Goal: Use online tool/utility: Utilize a website feature to perform a specific function

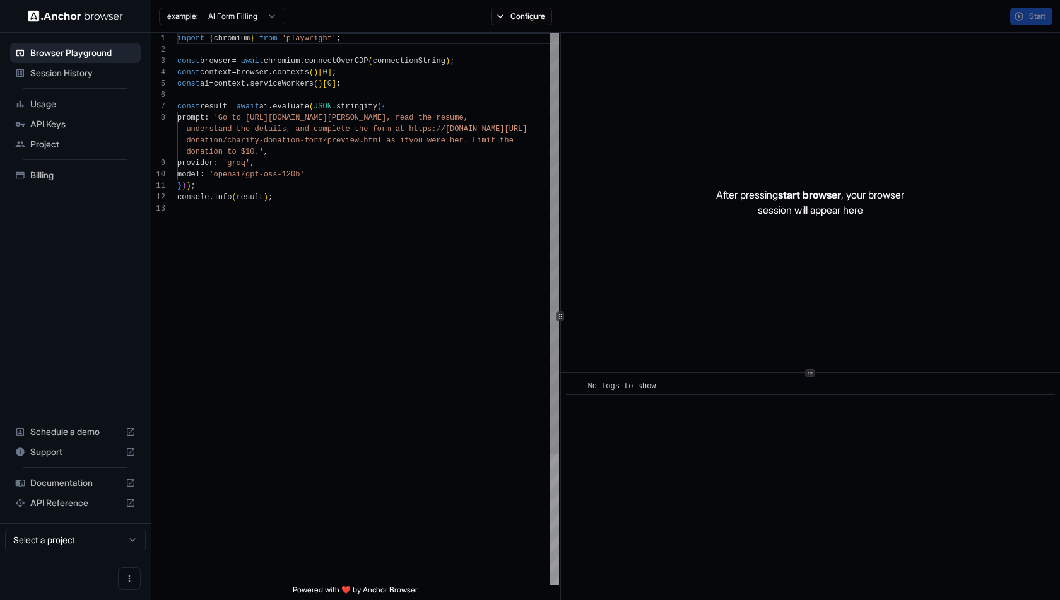
scroll to position [79, 0]
click at [525, 18] on button "Configure" at bounding box center [521, 17] width 61 height 18
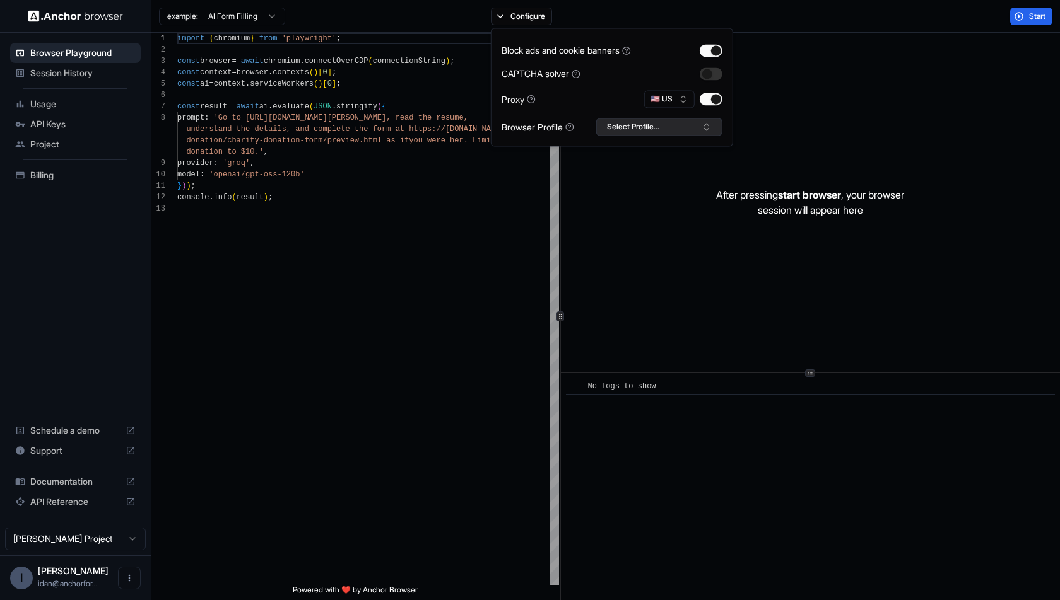
click at [651, 125] on button "Select Profile..." at bounding box center [659, 127] width 126 height 18
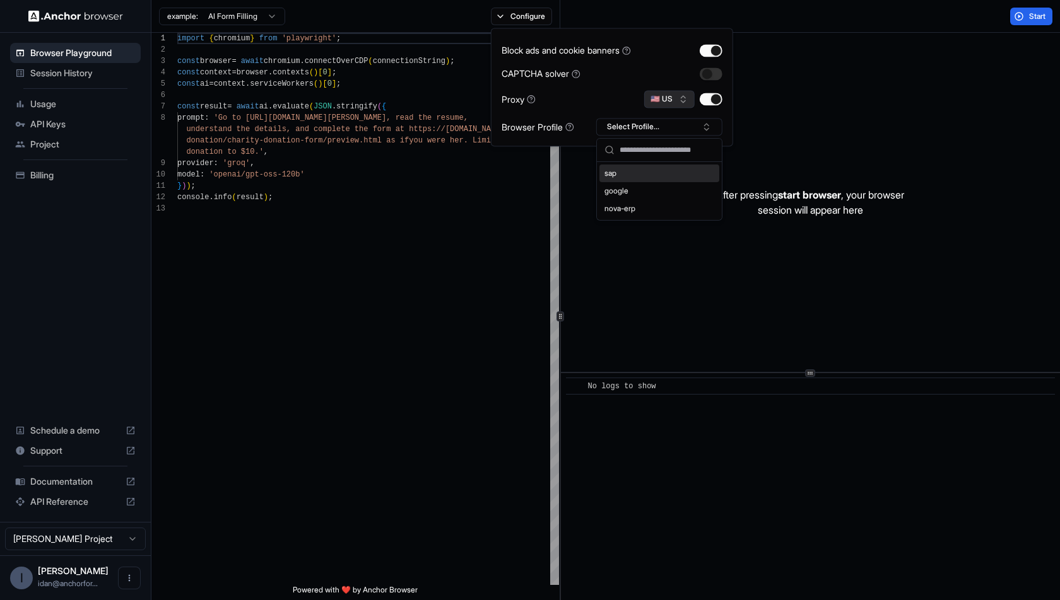
click at [664, 103] on button "🇺🇸 US" at bounding box center [669, 99] width 50 height 18
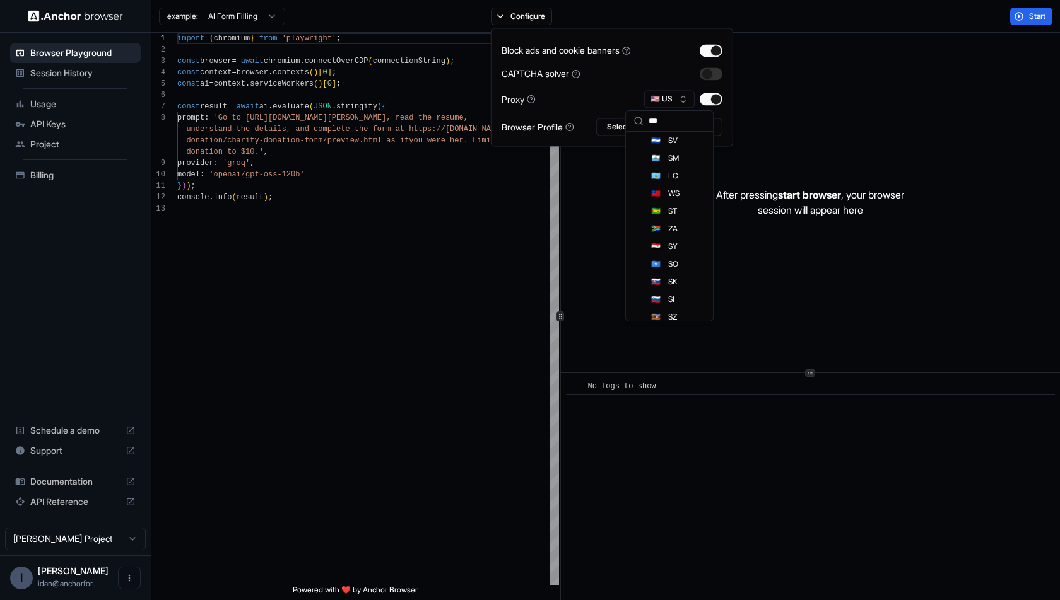
scroll to position [0, 0]
type input "*****"
click at [560, 167] on div at bounding box center [560, 317] width 1 height 568
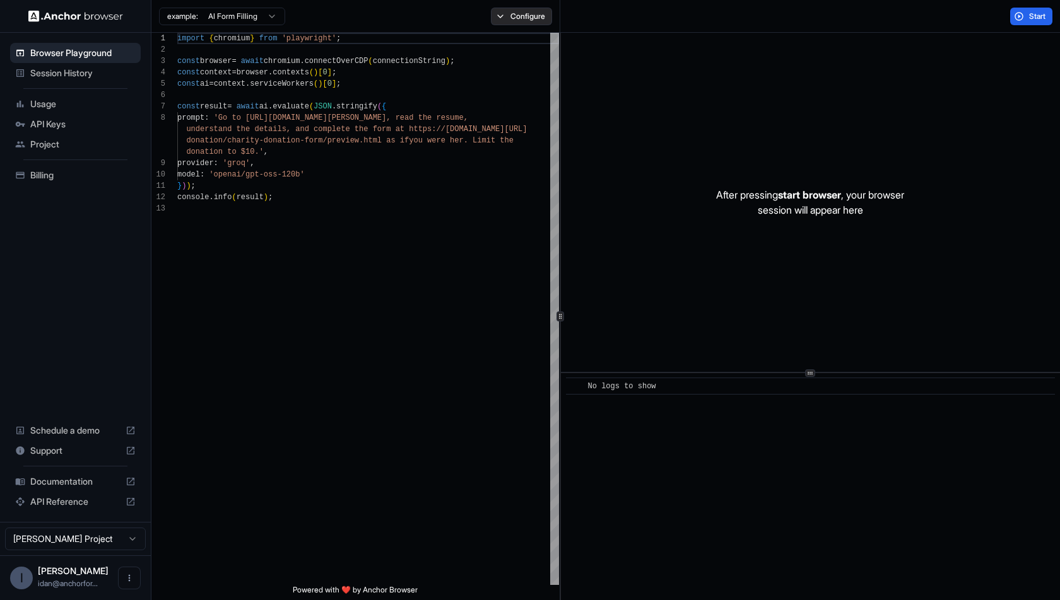
click at [518, 9] on button "Configure" at bounding box center [521, 17] width 61 height 18
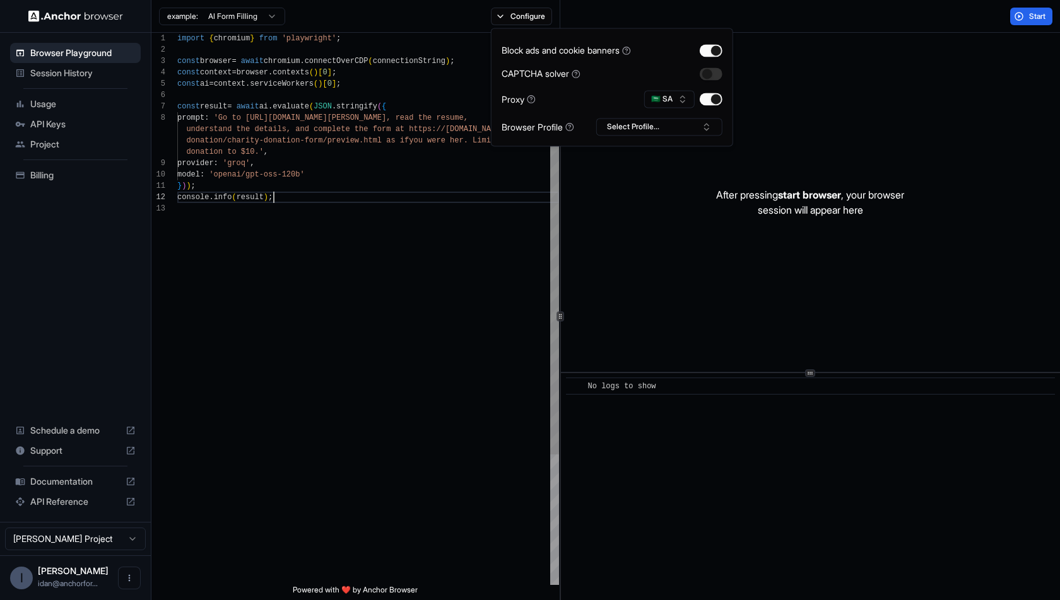
scroll to position [45, 0]
click at [543, 196] on div "import { chromium } from 'playwright' ; const browser = await chromium . connec…" at bounding box center [368, 394] width 382 height 723
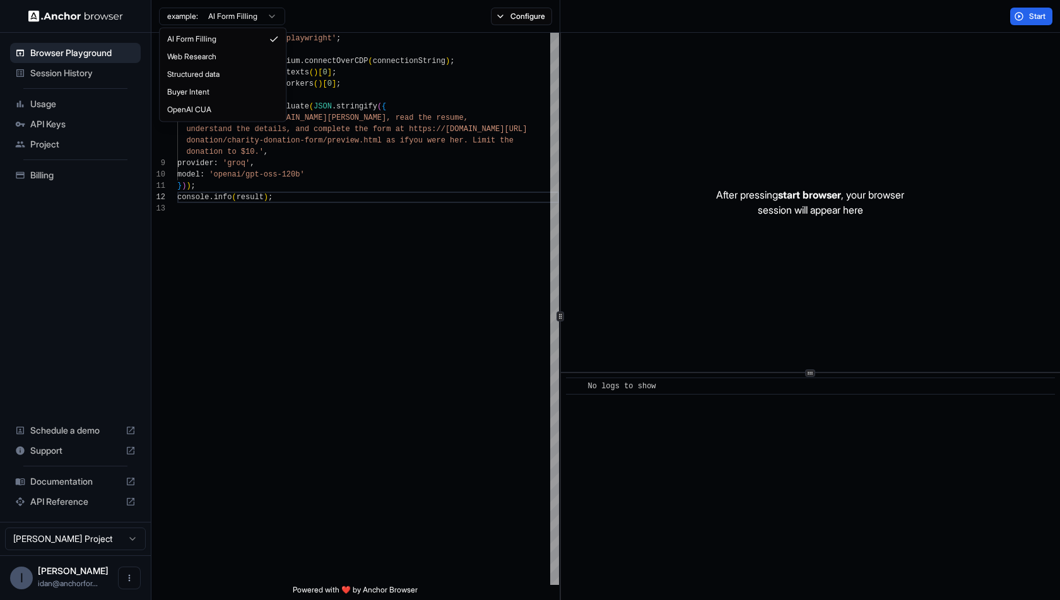
click at [231, 21] on html "Browser Playground Session History Usage API Keys Project Billing Schedule a de…" at bounding box center [530, 300] width 1060 height 600
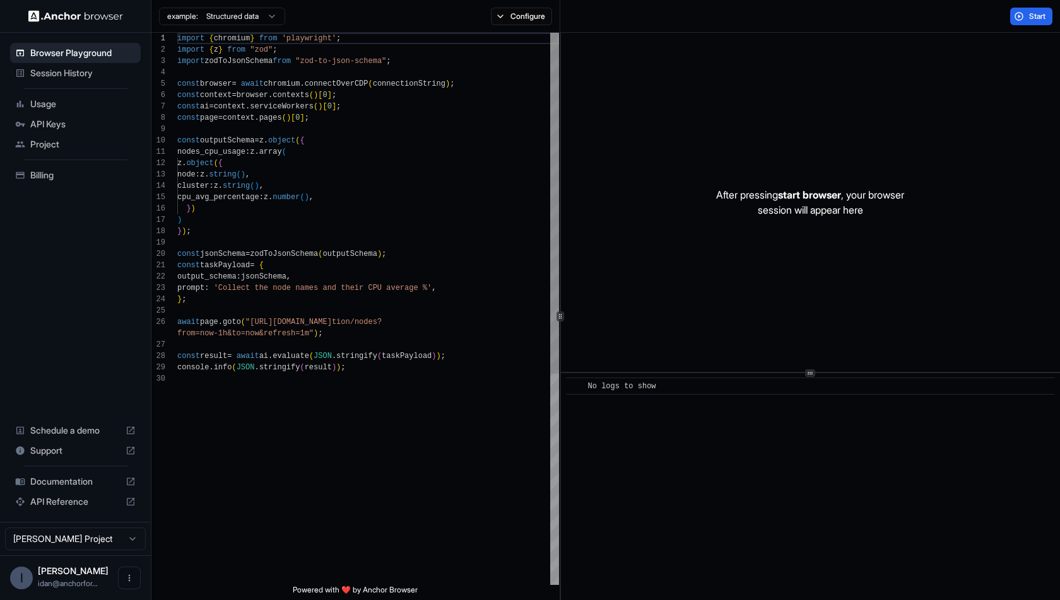
scroll to position [57, 0]
click at [259, 322] on div "import { chromium } from 'playwright' ; import { z } from "zod" ; import zodToJ…" at bounding box center [368, 479] width 382 height 893
drag, startPoint x: 259, startPoint y: 322, endPoint x: 308, endPoint y: 335, distance: 50.3
click at [308, 335] on div "import { chromium } from 'playwright' ; import { z } from "zod" ; import zodToJ…" at bounding box center [368, 479] width 382 height 893
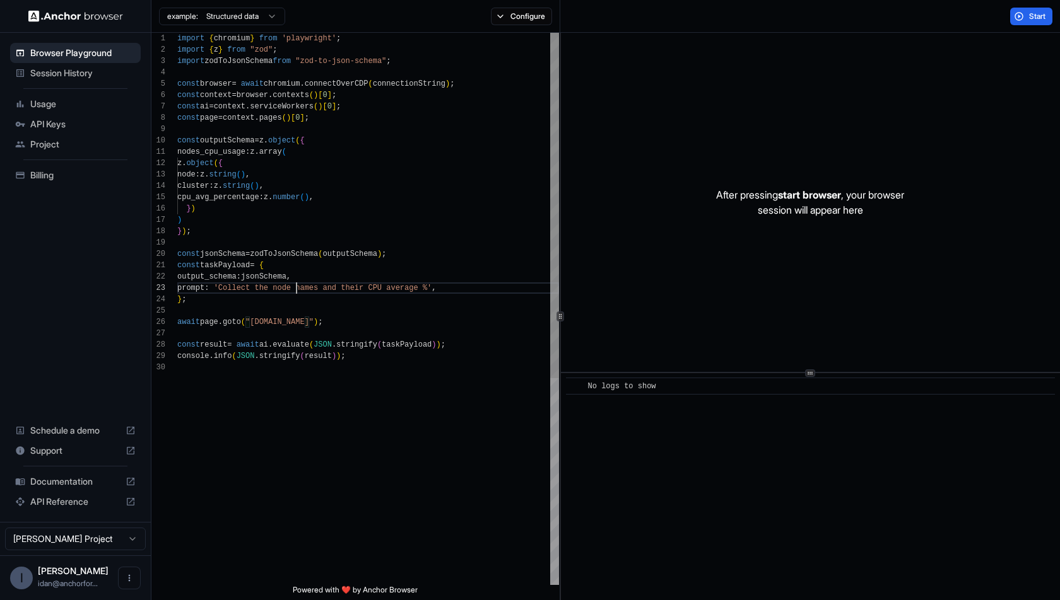
click at [298, 291] on div "import { chromium } from 'playwright' ; import { z } from "zod" ; import zodToJ…" at bounding box center [368, 474] width 382 height 882
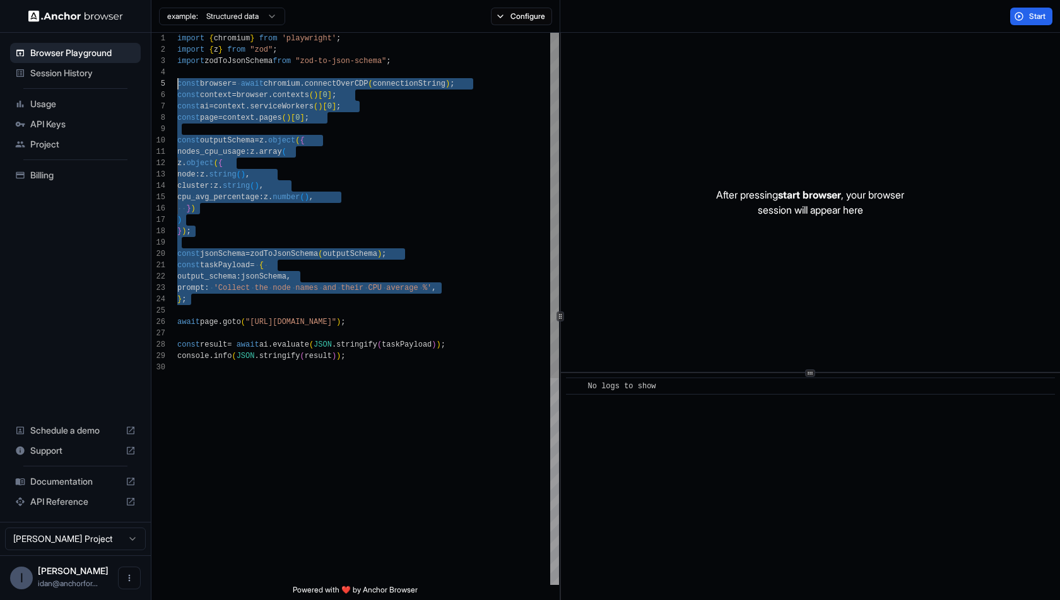
scroll to position [33, 0]
drag, startPoint x: 203, startPoint y: 307, endPoint x: 160, endPoint y: 74, distance: 237.3
click at [177, 74] on div "import { chromium } from 'playwright' ; import { z } from "zod" ; import zodToJ…" at bounding box center [368, 474] width 382 height 882
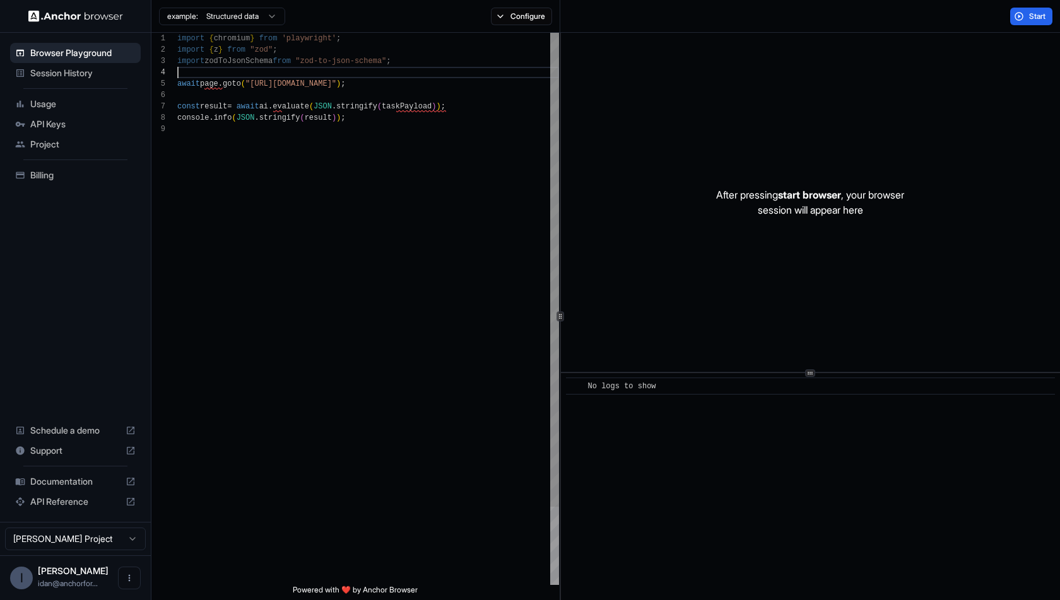
click at [180, 90] on div "import { chromium } from 'playwright' ; import { z } from "zod" ; import zodToJ…" at bounding box center [368, 354] width 382 height 643
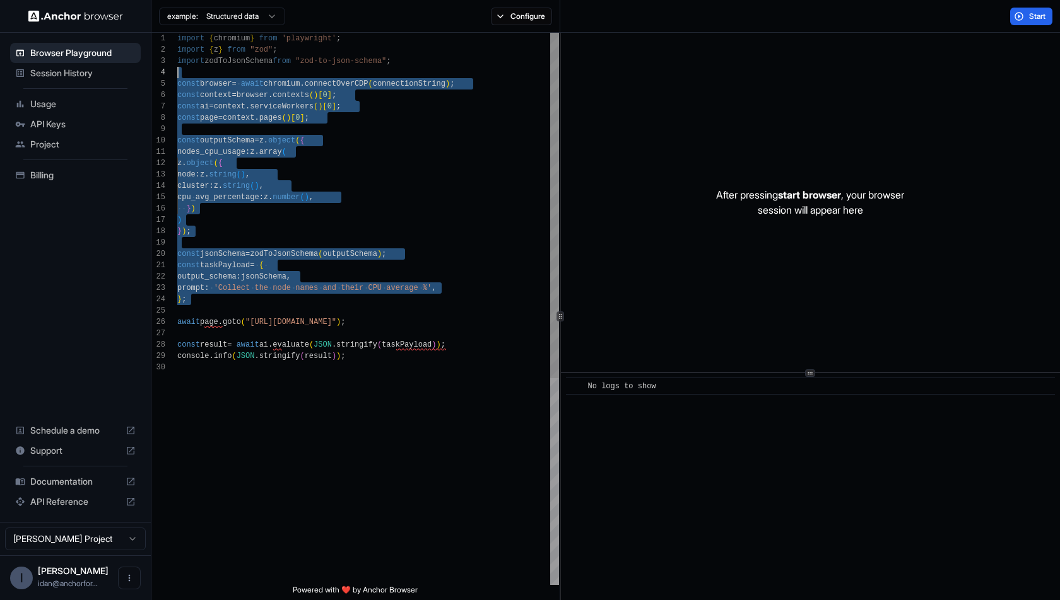
click at [202, 191] on div "import { chromium } from 'playwright' ; import { z } from "zod" ; import zodToJ…" at bounding box center [368, 474] width 382 height 882
click at [199, 136] on div "import { chromium } from 'playwright' ; import { z } from "zod" ; import zodToJ…" at bounding box center [368, 474] width 382 height 882
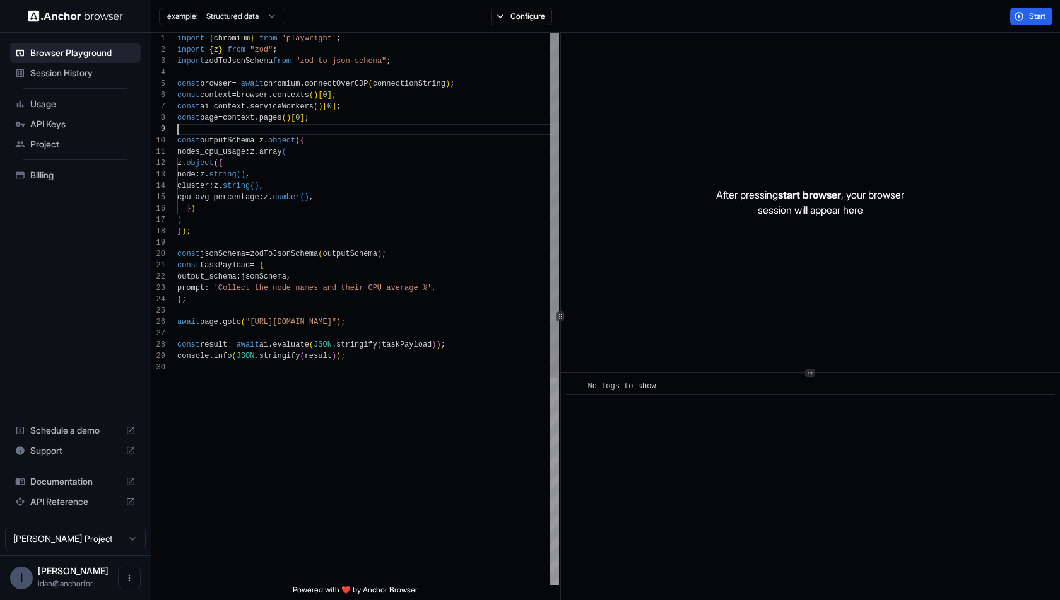
click at [201, 133] on div "import { chromium } from 'playwright' ; import { z } from "zod" ; import zodToJ…" at bounding box center [368, 474] width 382 height 882
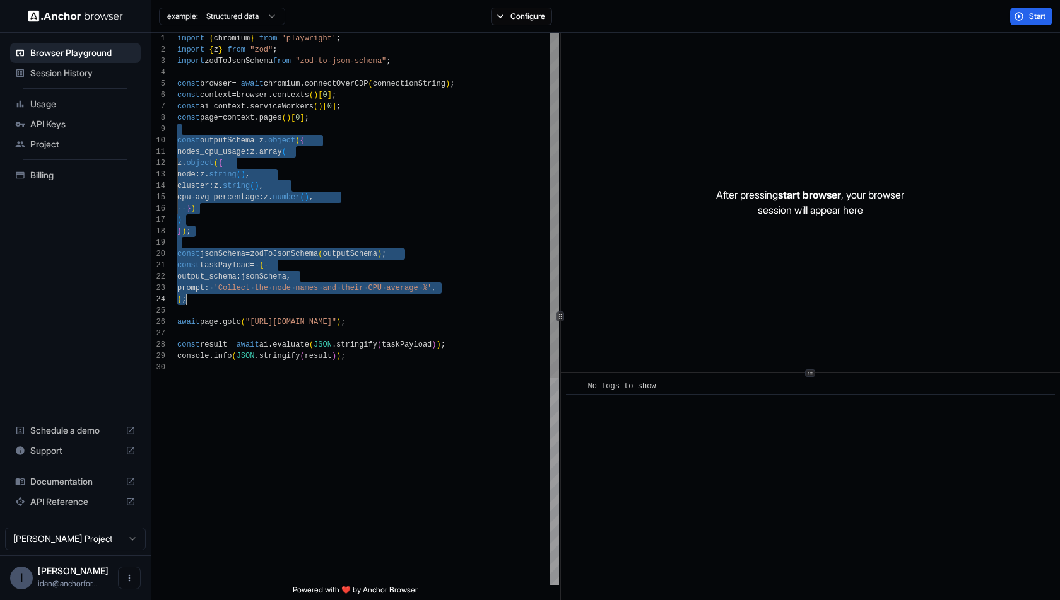
drag, startPoint x: 218, startPoint y: 132, endPoint x: 220, endPoint y: 300, distance: 167.8
click at [220, 300] on div "import { chromium } from 'playwright' ; import { z } from "zod" ; import zodToJ…" at bounding box center [368, 474] width 382 height 882
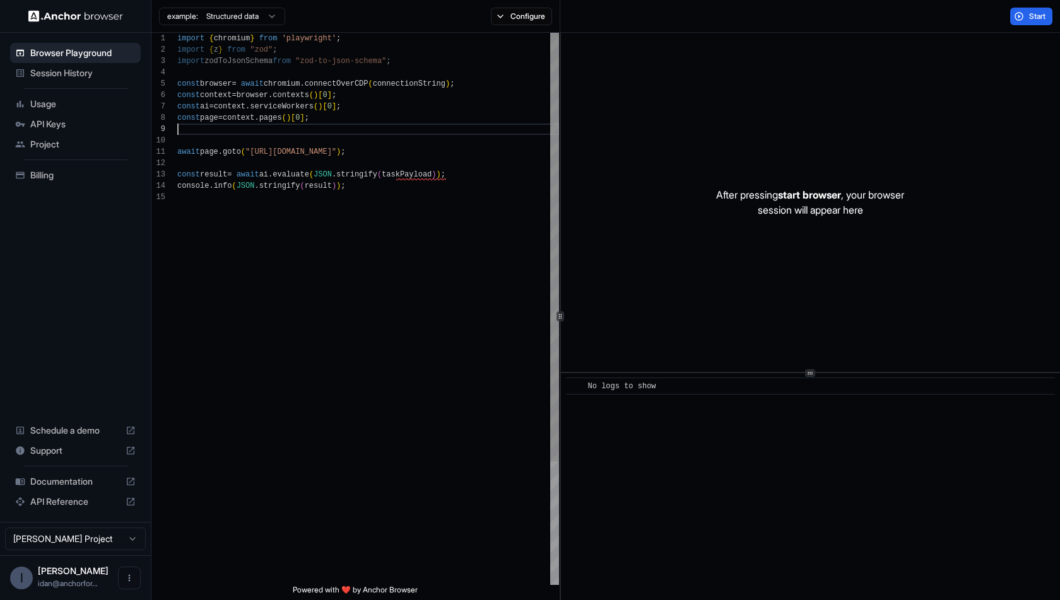
scroll to position [23, 0]
drag, startPoint x: 180, startPoint y: 173, endPoint x: 227, endPoint y: 226, distance: 70.6
click at [227, 226] on div "import { chromium } from 'playwright' ; import { z } from "zod" ; import zodToJ…" at bounding box center [368, 388] width 382 height 711
type textarea "**********"
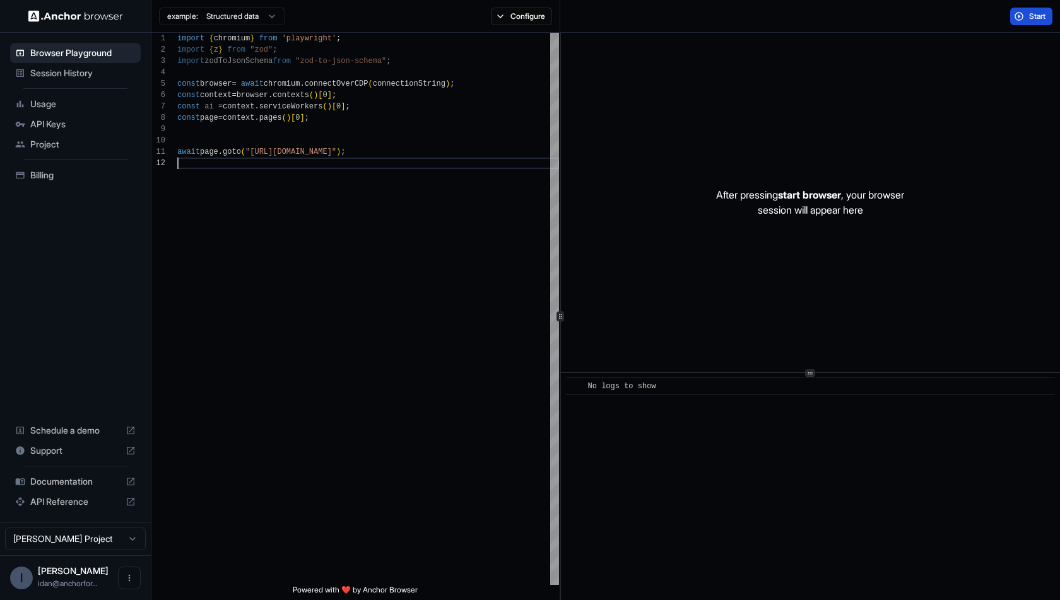
click at [1024, 15] on button "Start" at bounding box center [1031, 17] width 42 height 18
